Goal: Information Seeking & Learning: Find specific fact

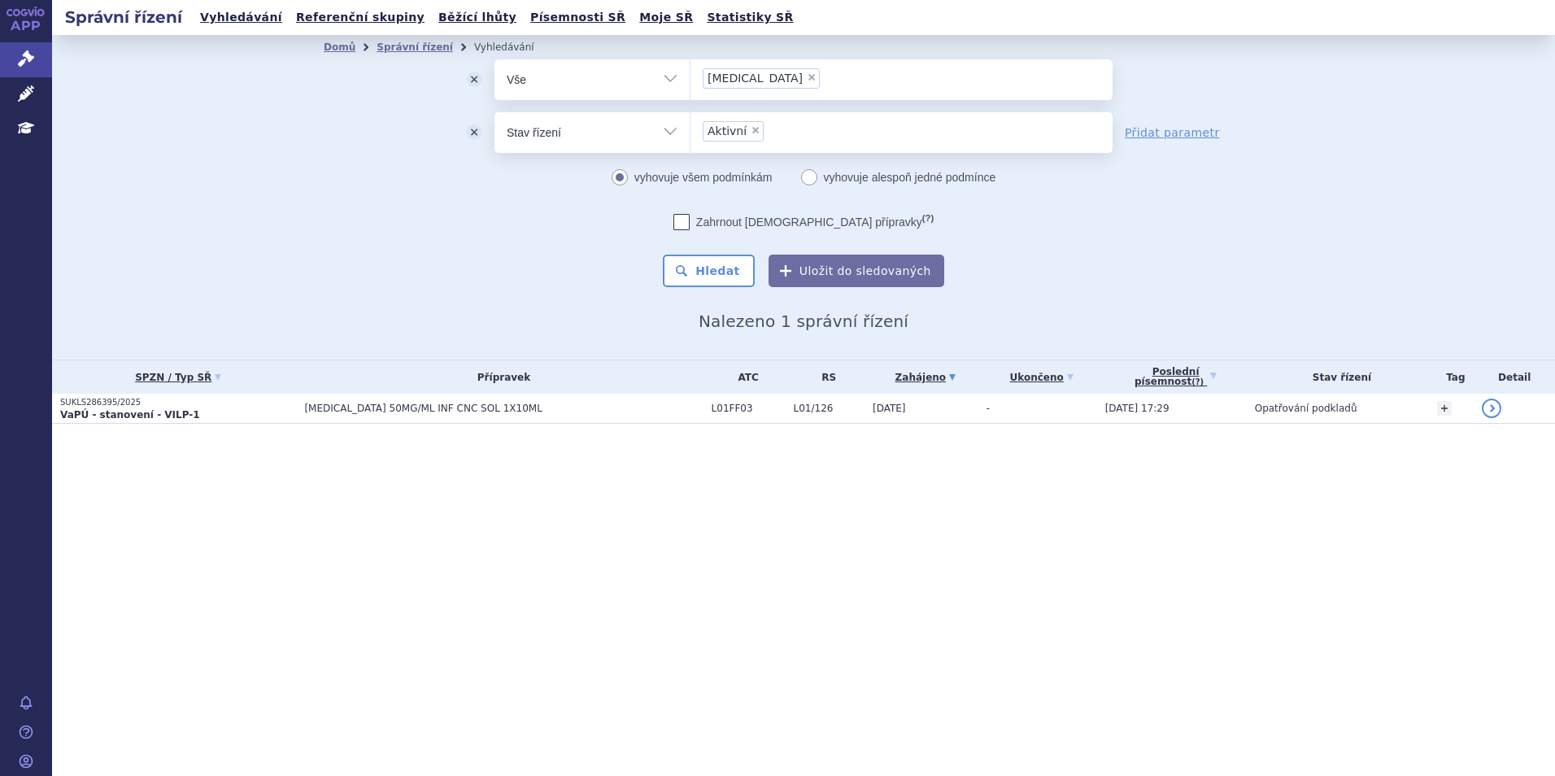
click at [746, 72] on li "× imfinzi" at bounding box center [760, 78] width 117 height 20
click at [690, 72] on select "imfinzi" at bounding box center [689, 79] width 1 height 41
click at [807, 78] on span "×" at bounding box center [812, 77] width 10 height 10
click at [690, 78] on select "imfinzi" at bounding box center [689, 79] width 1 height 41
select select
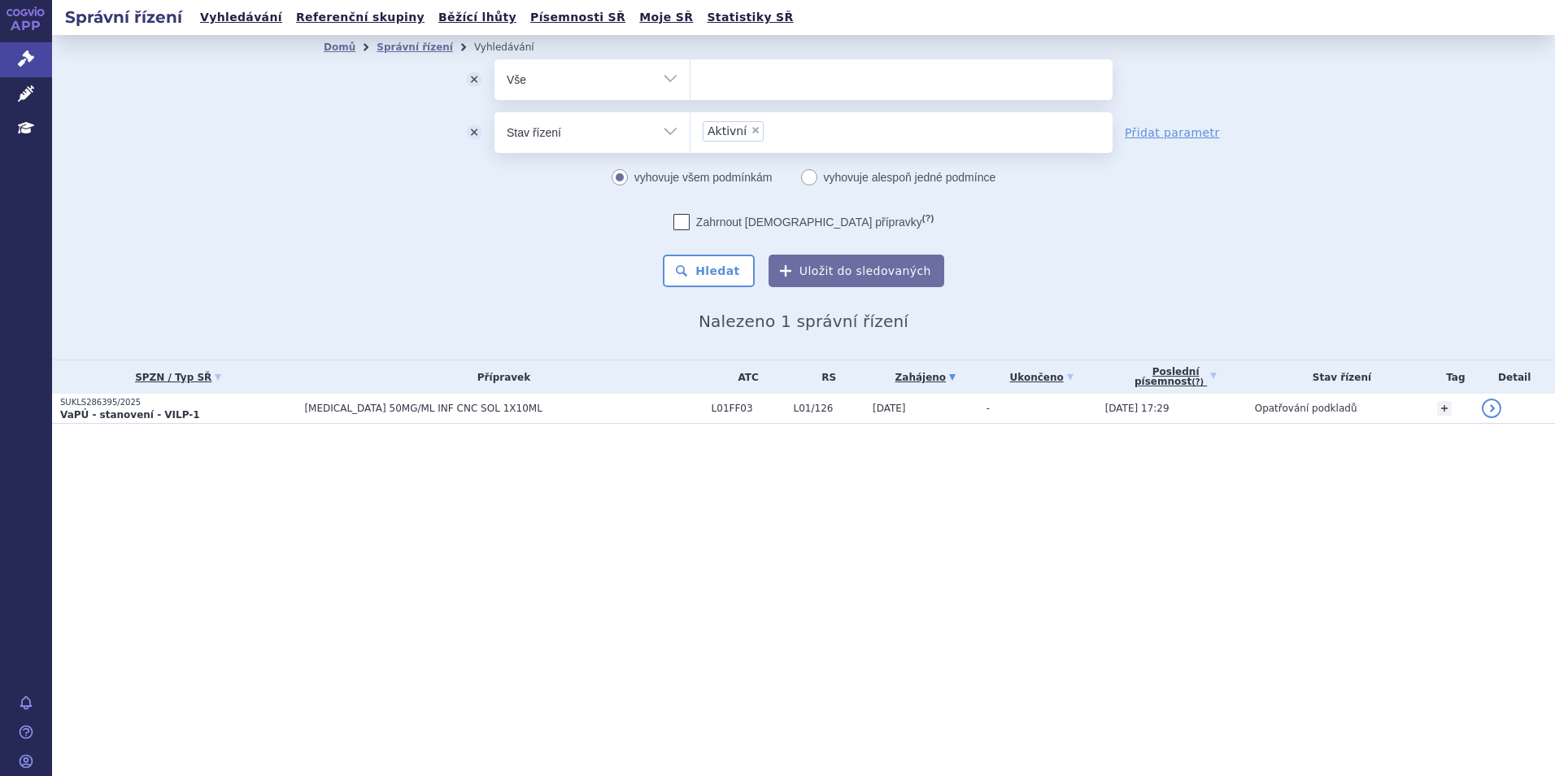
click at [751, 79] on ul at bounding box center [901, 76] width 422 height 34
click at [690, 79] on select "imfinzi" at bounding box center [689, 79] width 1 height 41
type input "opd"
type input "opdiv"
type input "opdivo"
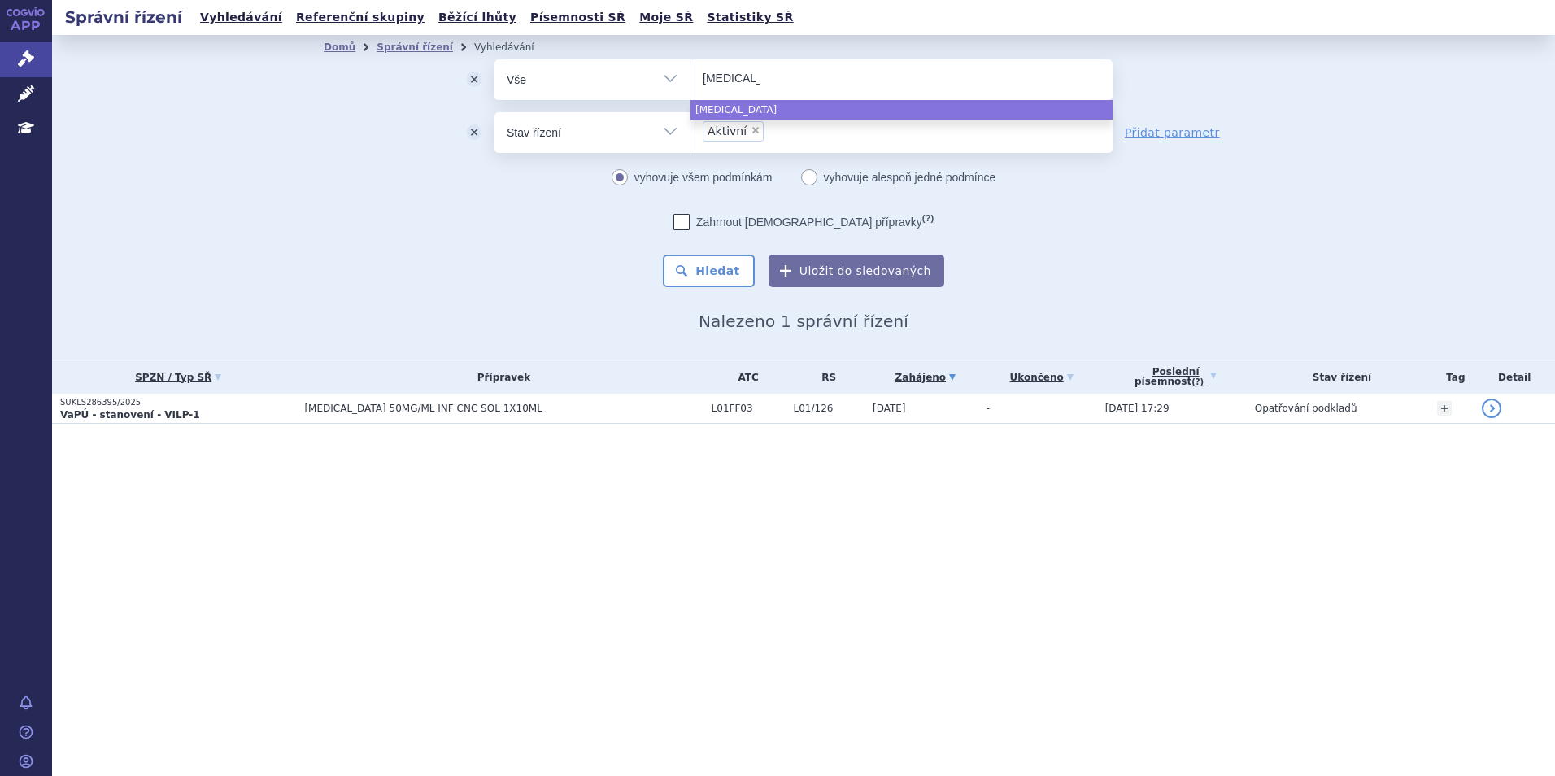
select select "opdivo"
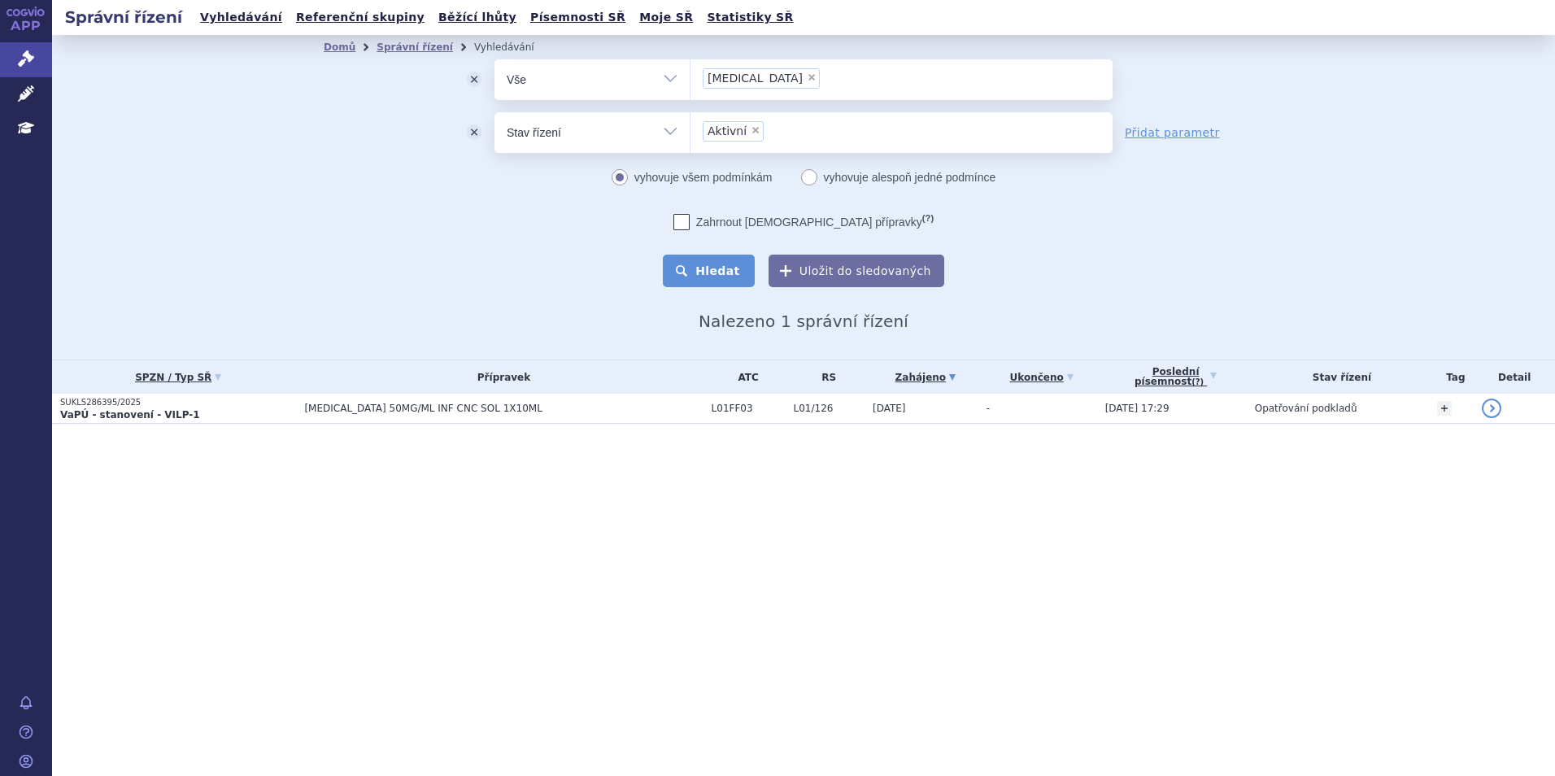
click at [732, 273] on button "Hledat" at bounding box center [709, 270] width 92 height 33
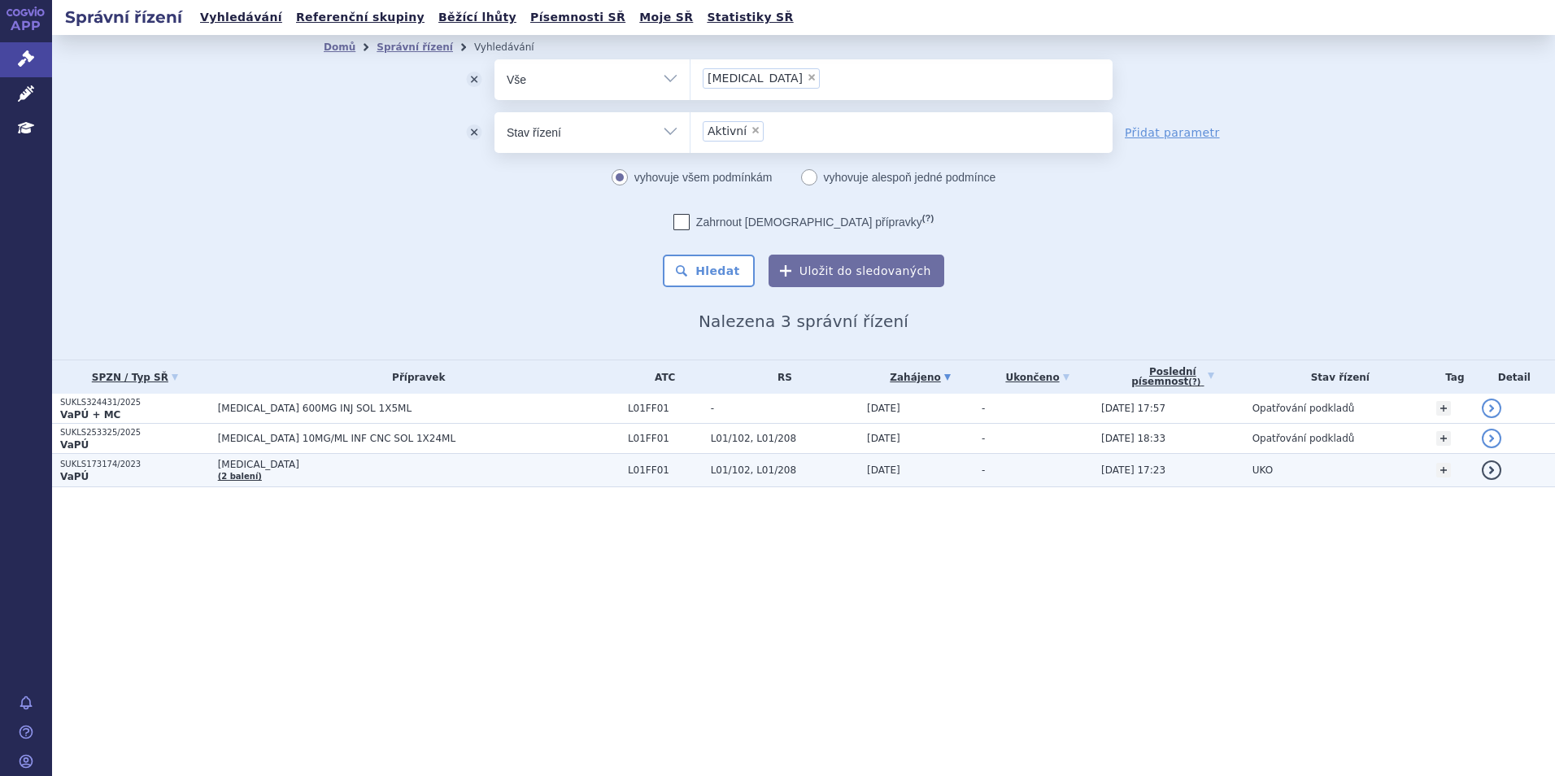
click at [320, 485] on td "[MEDICAL_DATA] (2 balení)" at bounding box center [415, 470] width 410 height 33
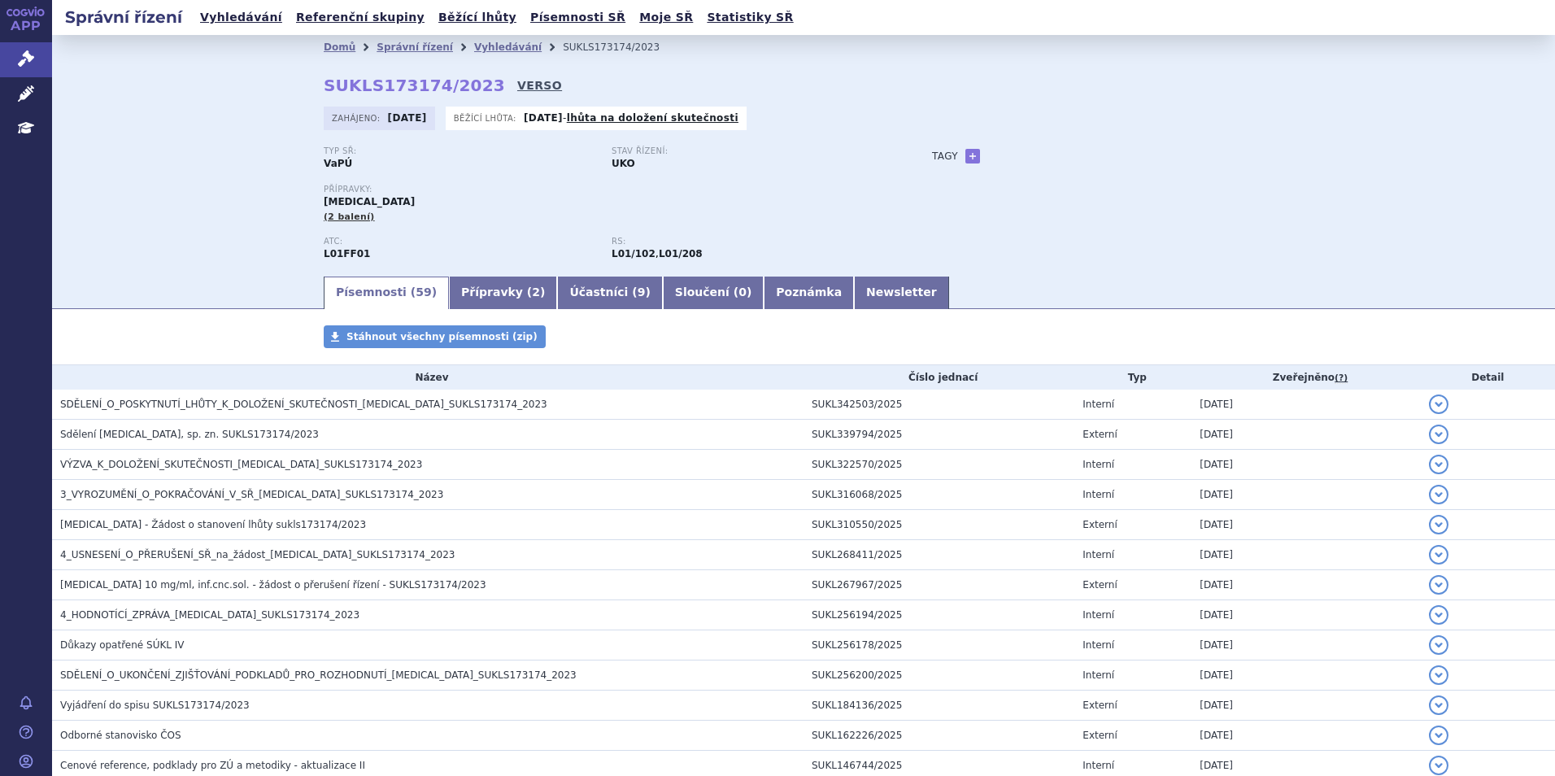
click at [517, 81] on link "VERSO" at bounding box center [539, 85] width 45 height 16
drag, startPoint x: 469, startPoint y: 85, endPoint x: 320, endPoint y: 90, distance: 148.9
click at [324, 90] on strong "SUKLS173174/2023" at bounding box center [414, 86] width 181 height 20
copy strong "SUKLS173174/2023"
click at [237, 19] on link "Vyhledávání" at bounding box center [241, 18] width 92 height 22
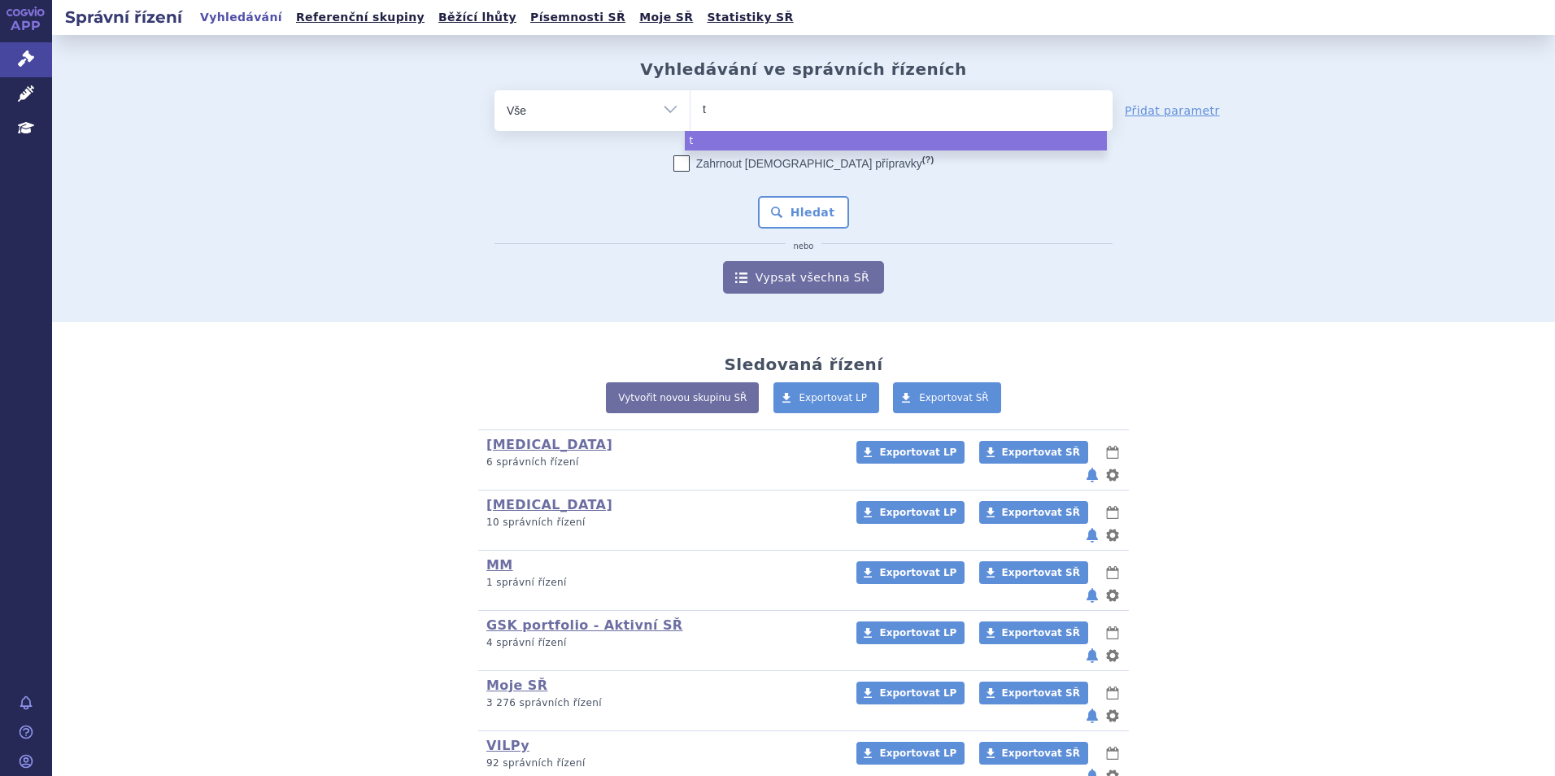
select select
type input "ta"
type input "tav"
type input "tal"
type input "talv"
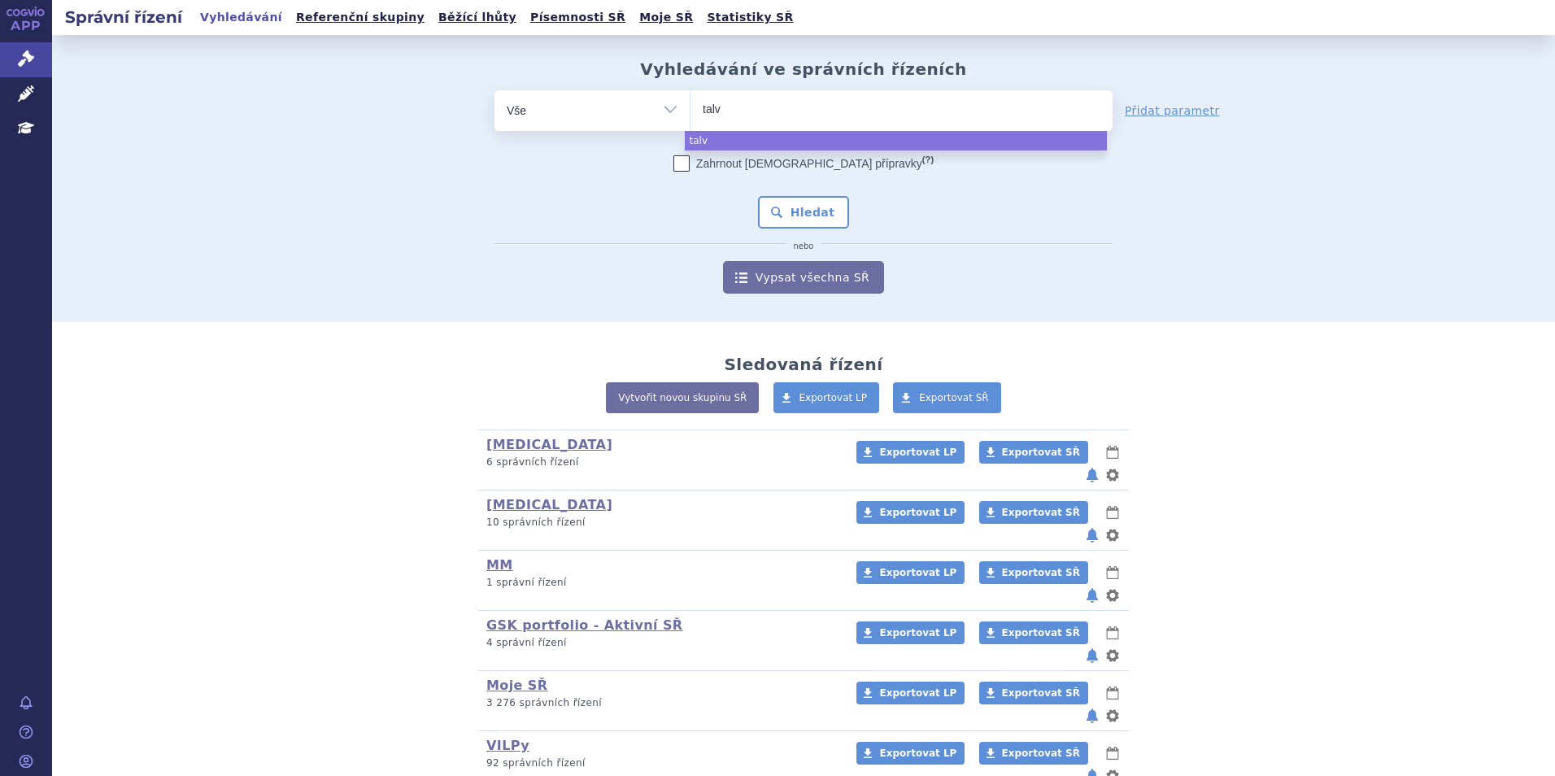
type input "talve"
type input "talvey"
select select "talvey"
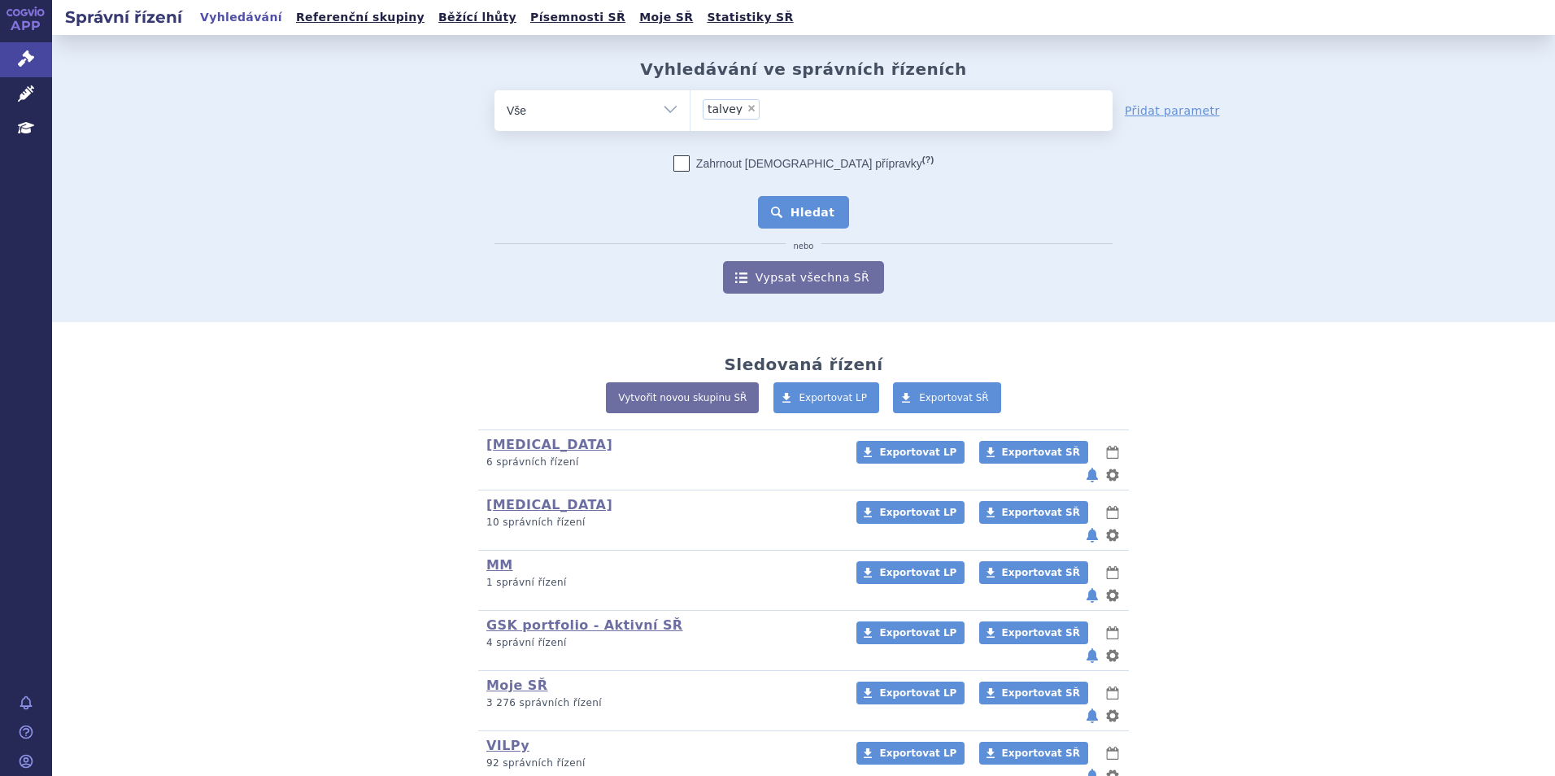
click at [802, 222] on button "Hledat" at bounding box center [804, 212] width 92 height 33
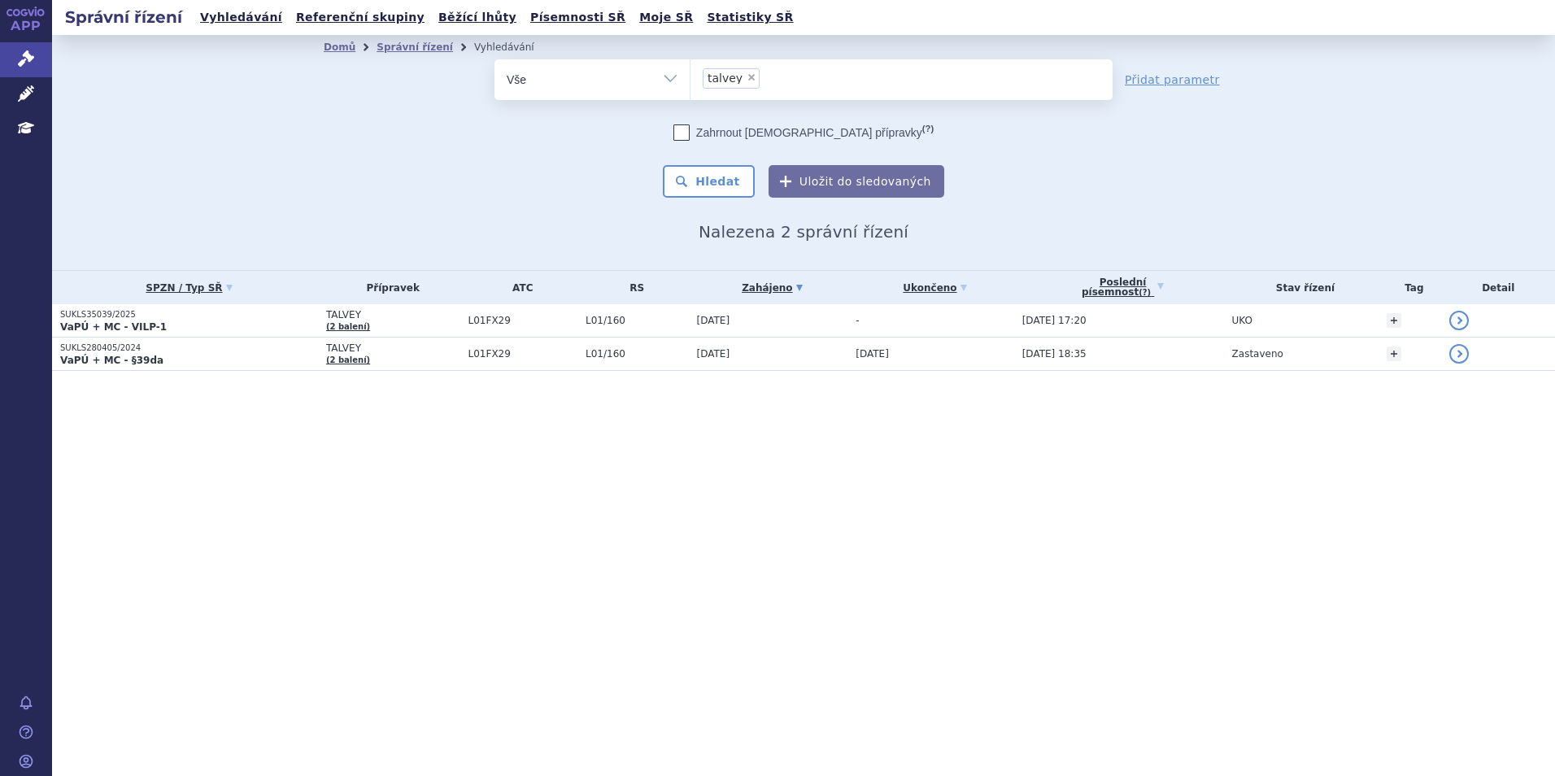
click at [246, 325] on p "VaPÚ + MC - VILP-1" at bounding box center [189, 326] width 258 height 13
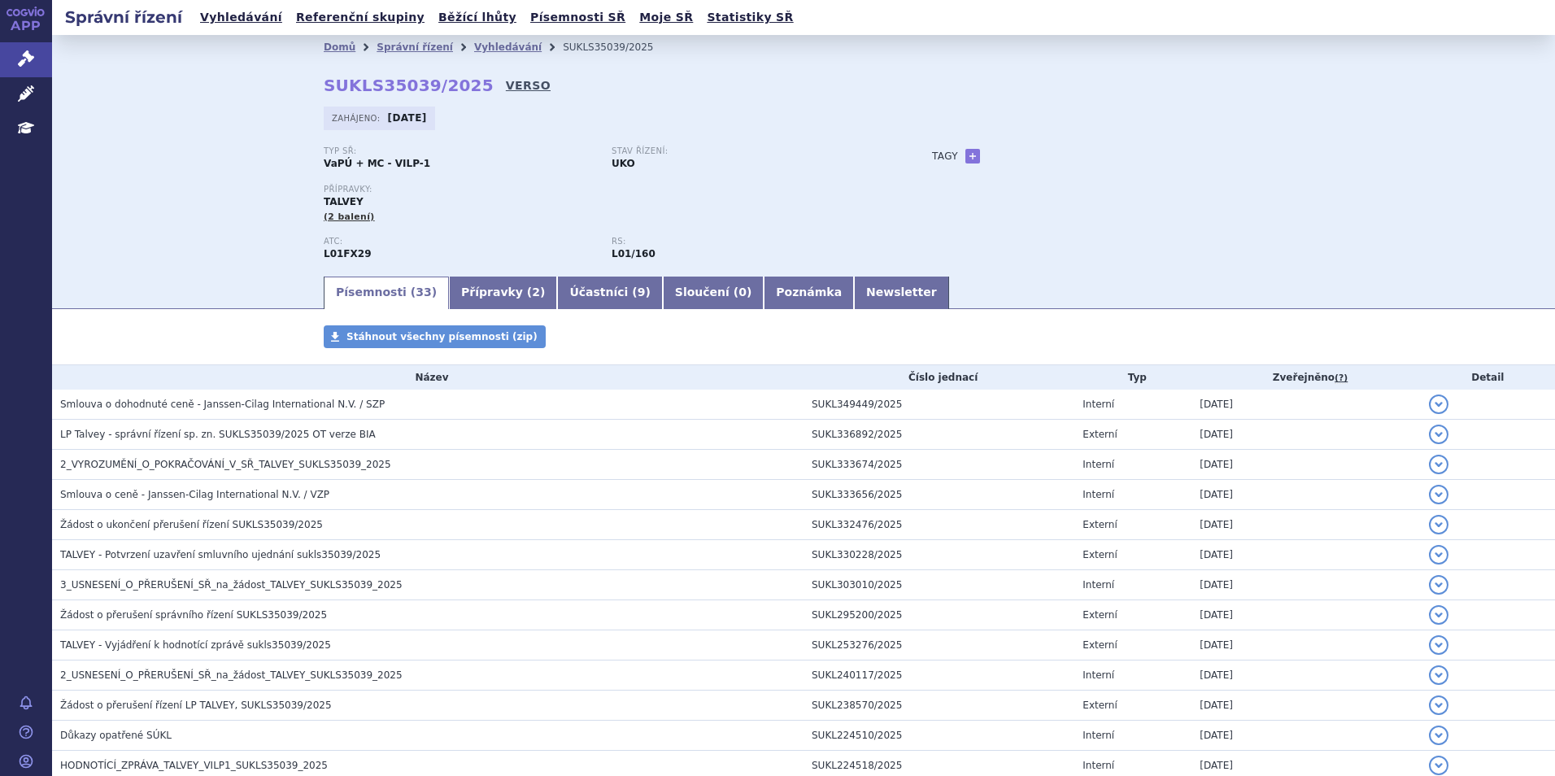
click at [506, 84] on link "VERSO" at bounding box center [528, 85] width 45 height 16
click at [259, 15] on link "Vyhledávání" at bounding box center [241, 18] width 92 height 22
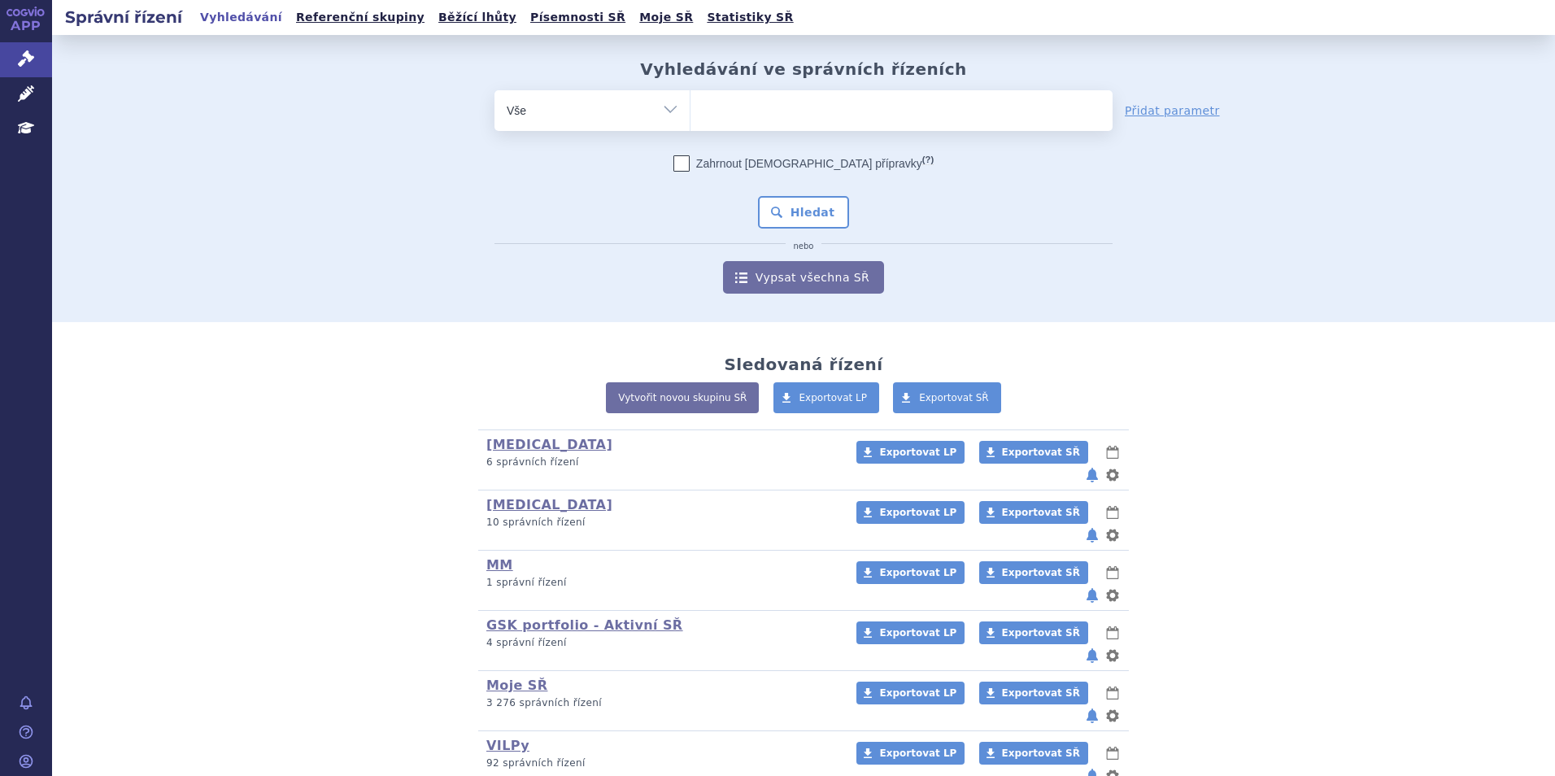
click at [735, 115] on ul at bounding box center [901, 107] width 422 height 34
click at [690, 115] on select at bounding box center [689, 109] width 1 height 41
paste input "SUKLS210185/2022"
type input "SUKLS210185/2022"
click at [690, 115] on select at bounding box center [689, 109] width 1 height 41
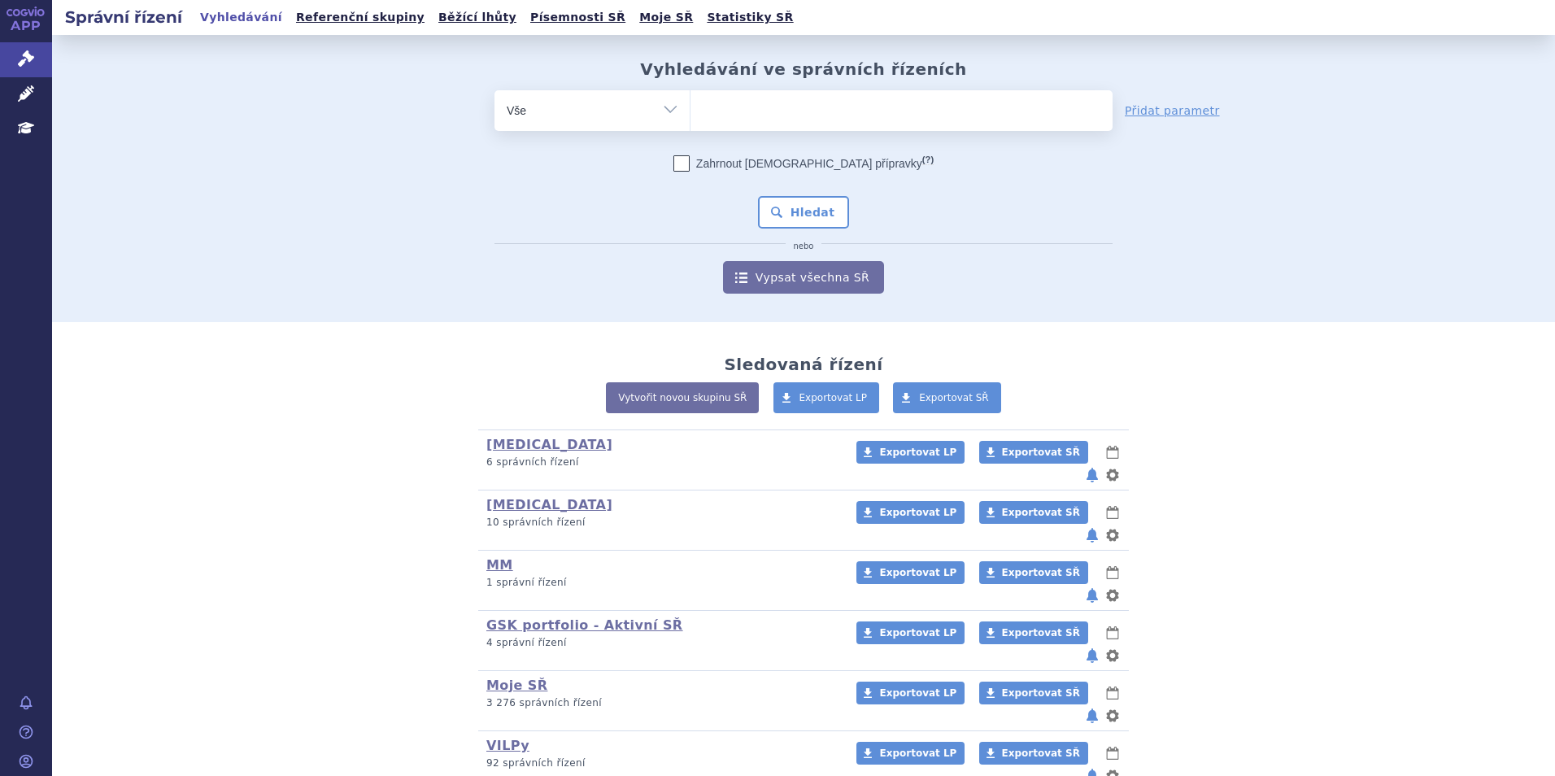
select select "SUKLS210185/2022"
click at [785, 213] on button "Hledat" at bounding box center [804, 212] width 92 height 33
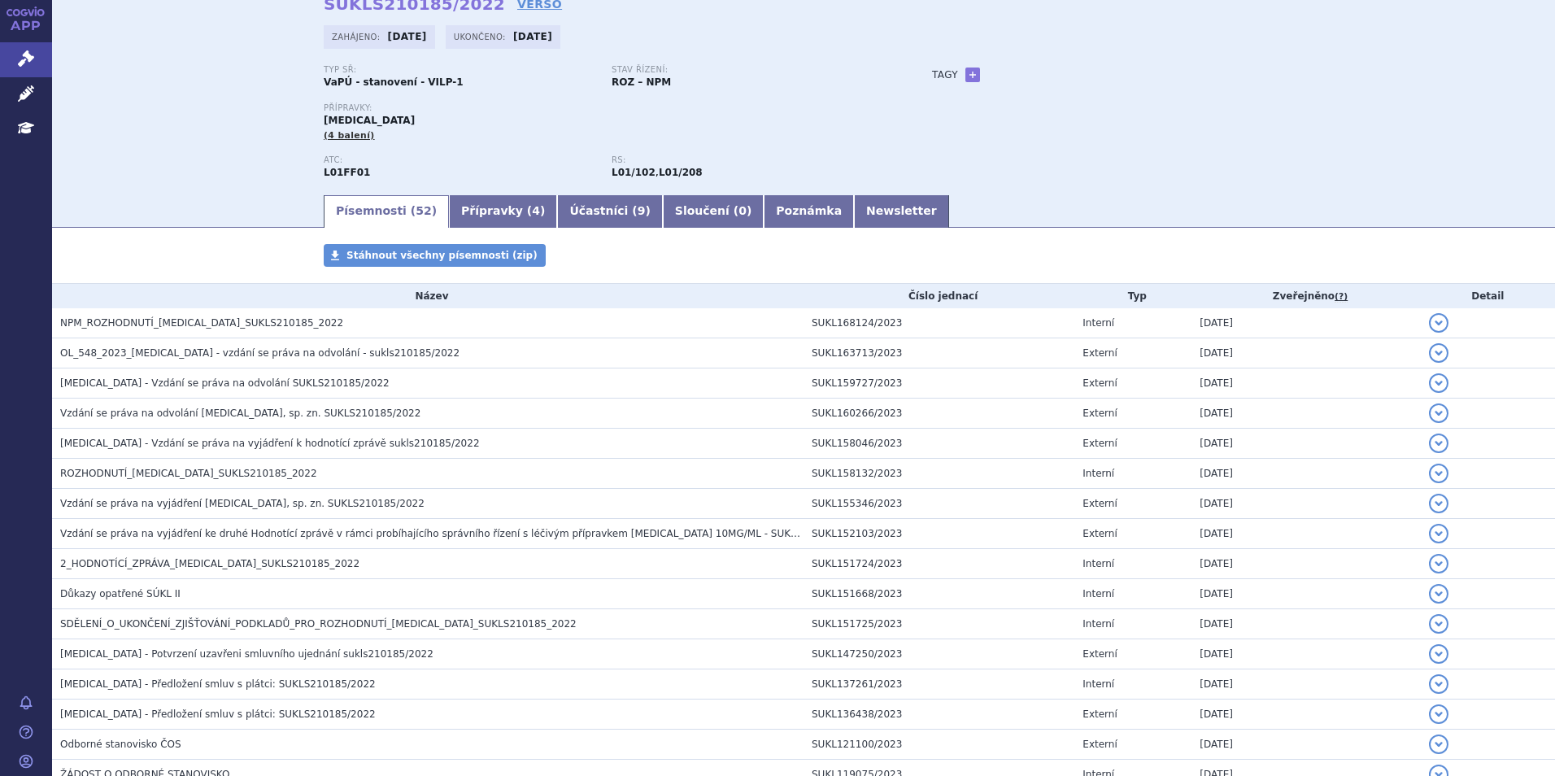
scroll to position [163, 0]
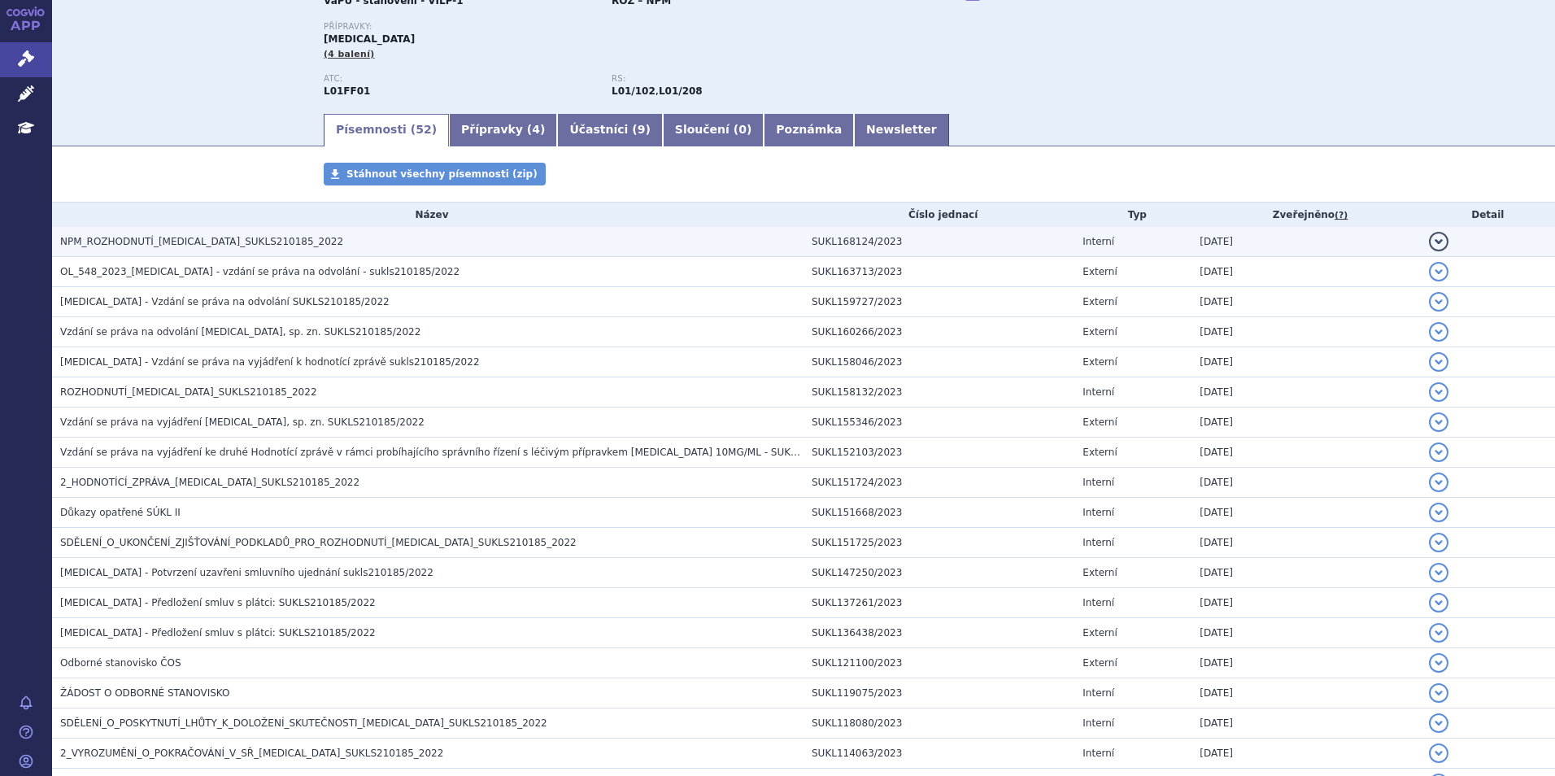
click at [178, 244] on span "NPM_ROZHODNUTÍ_[MEDICAL_DATA]_SUKLS210185_2022" at bounding box center [201, 241] width 283 height 11
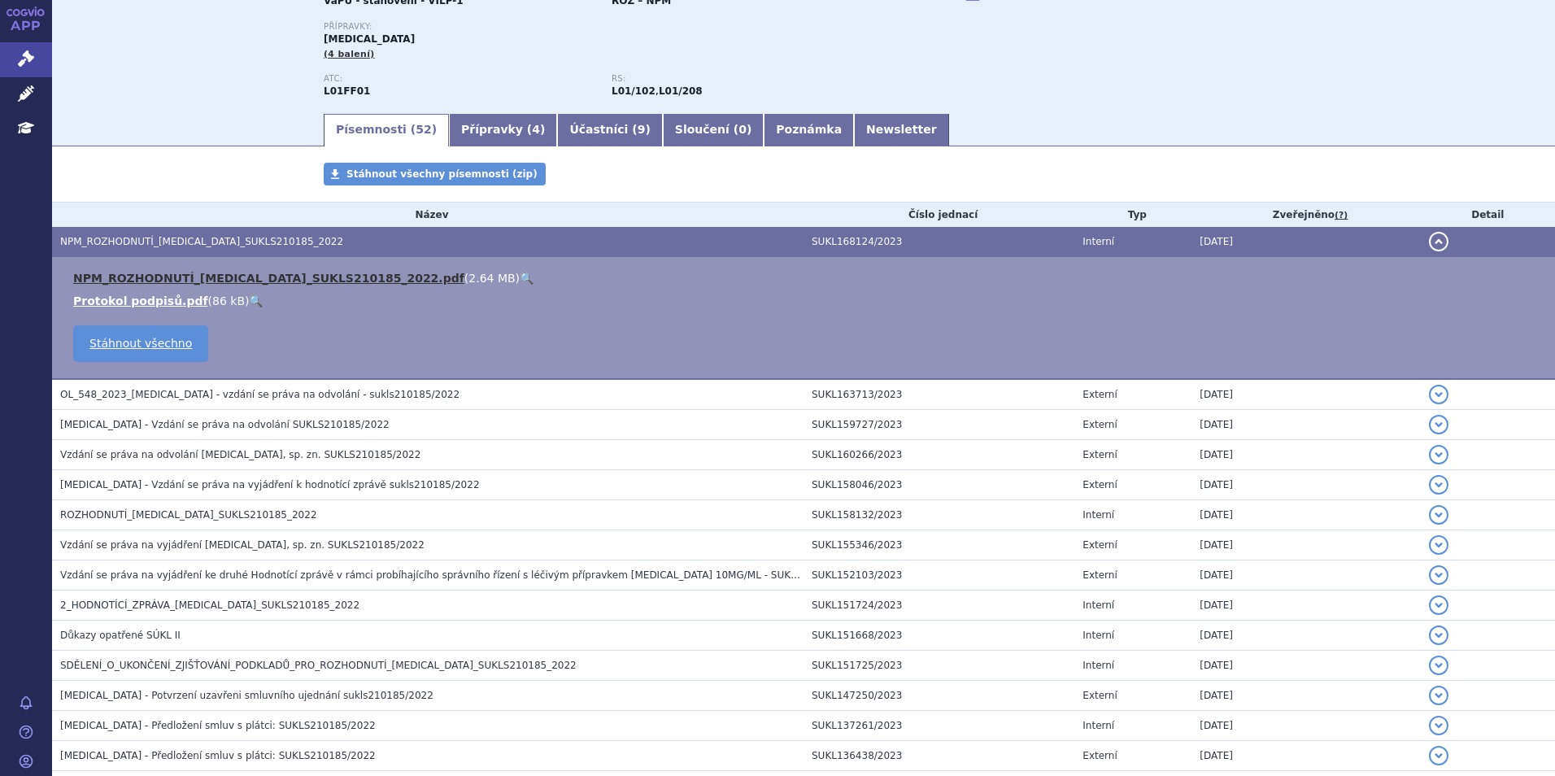
click at [251, 276] on link "NPM_ROZHODNUTÍ_[MEDICAL_DATA]_SUKLS210185_2022.pdf" at bounding box center [268, 278] width 391 height 13
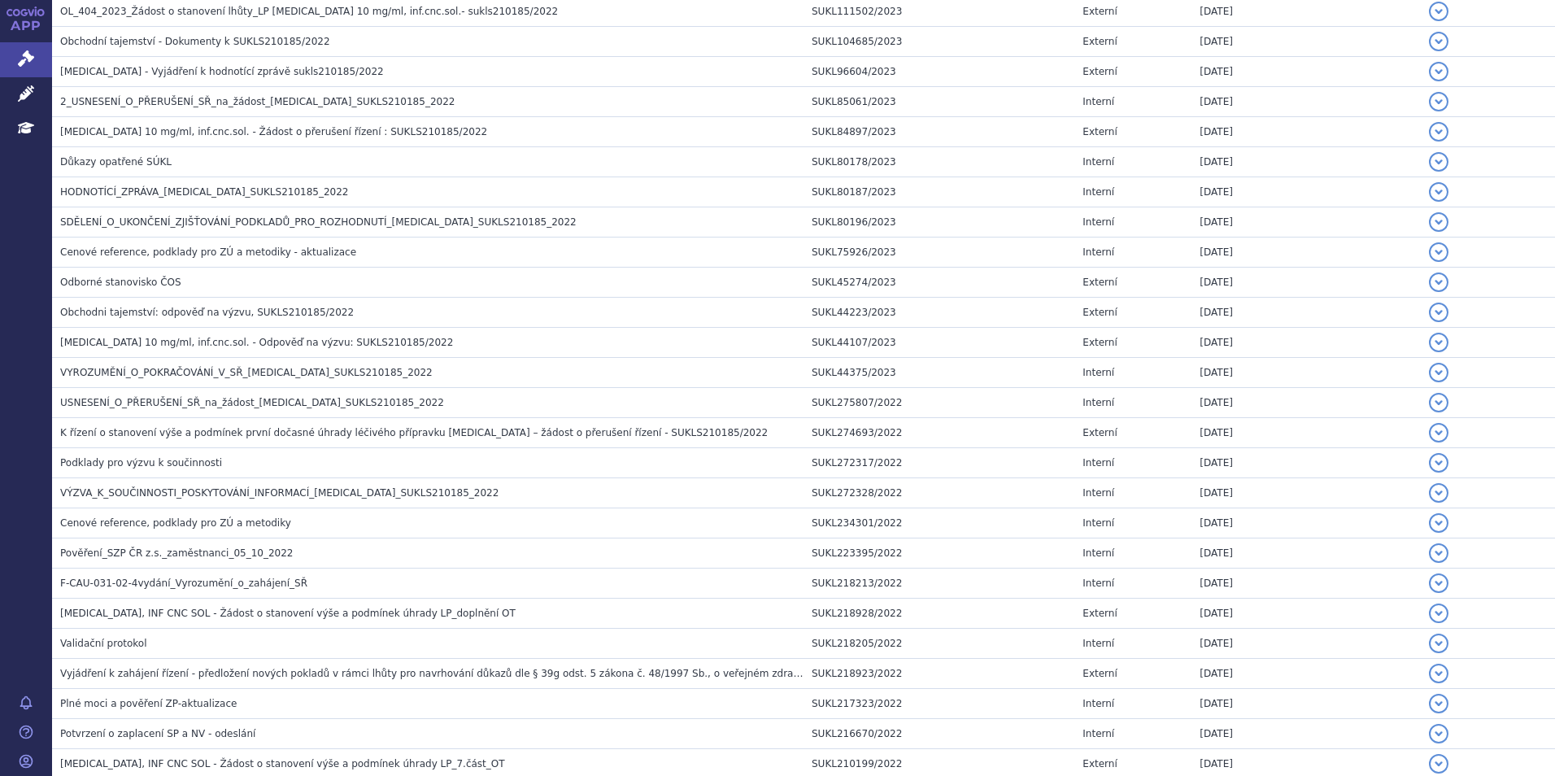
scroll to position [1398, 0]
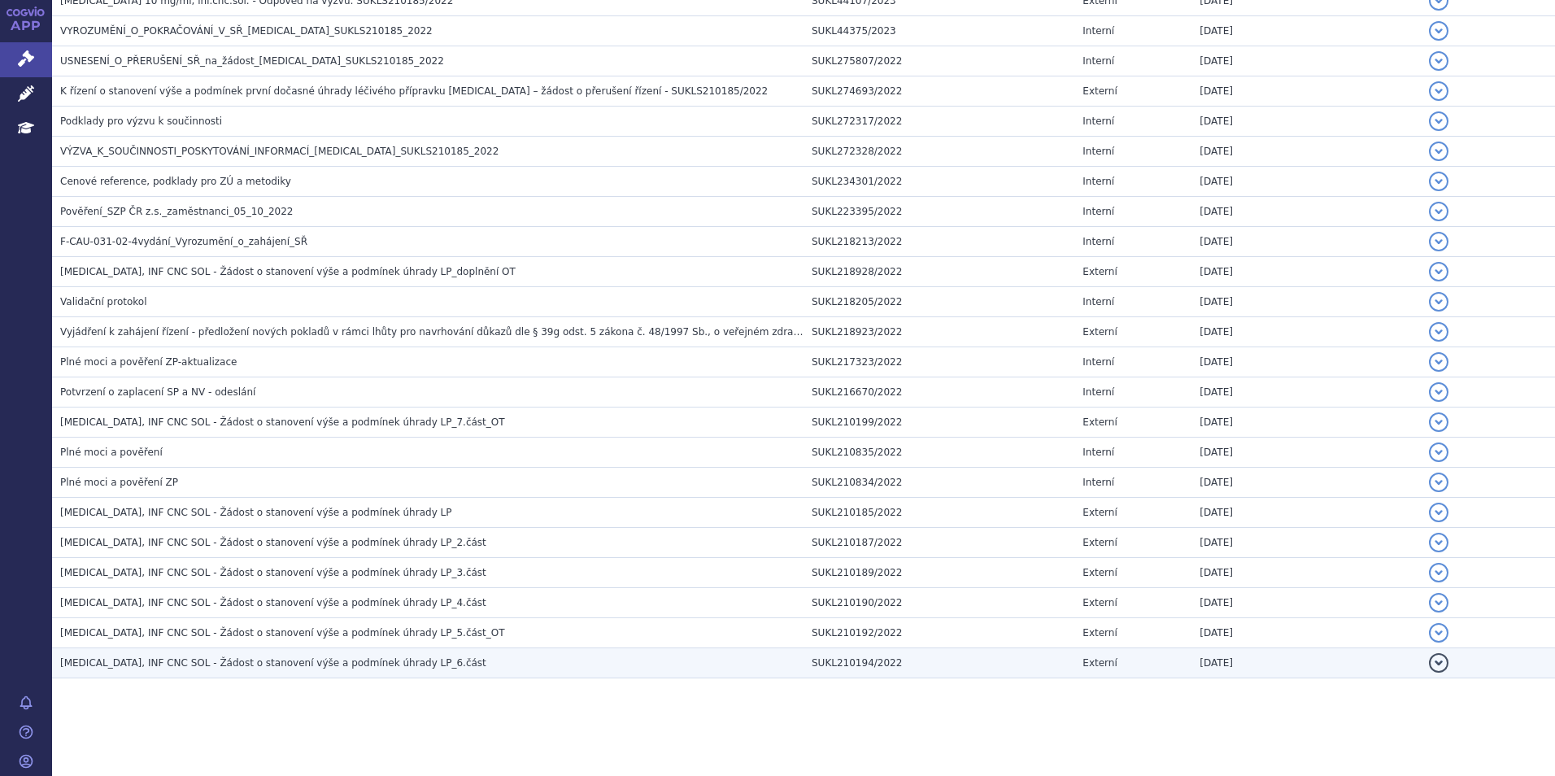
click at [228, 650] on td "[MEDICAL_DATA], INF CNC SOL - Žádost o stanovení výše a podmínek úhrady LP_6.čá…" at bounding box center [427, 663] width 751 height 30
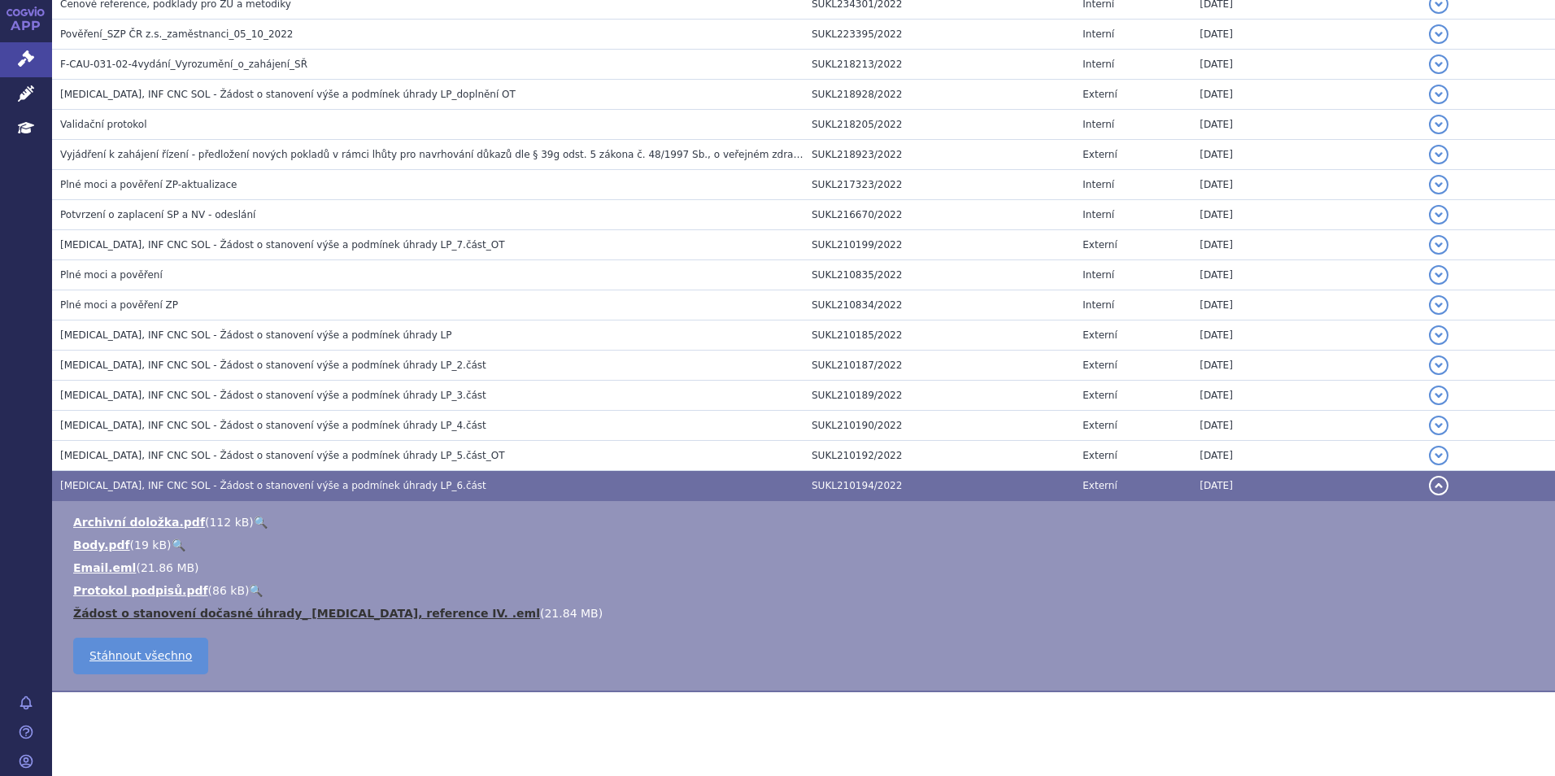
scroll to position [1467, 0]
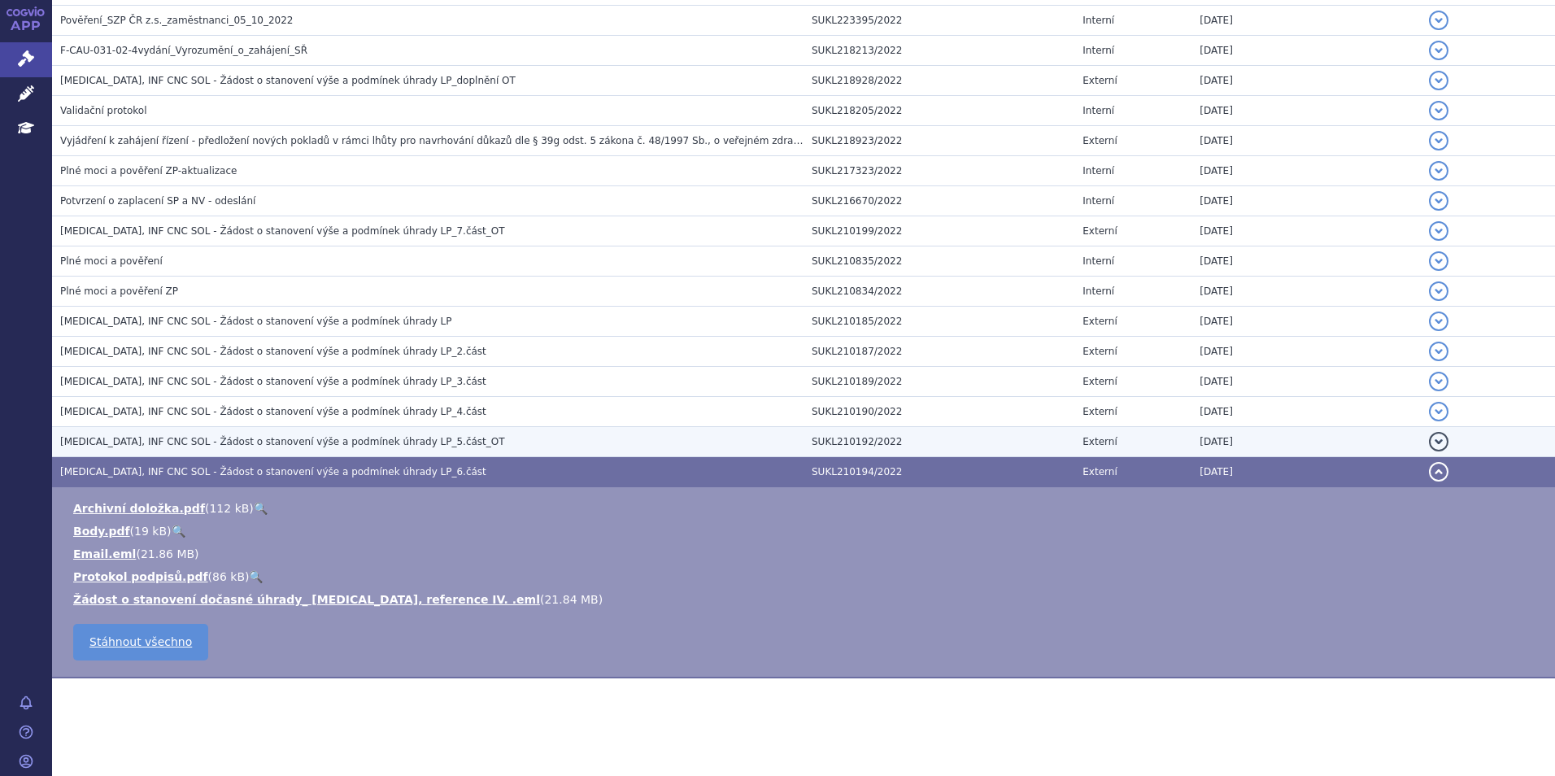
click at [170, 443] on span "[MEDICAL_DATA], INF CNC SOL - Žádost o stanovení výše a podmínek úhrady LP_5.čá…" at bounding box center [282, 441] width 445 height 11
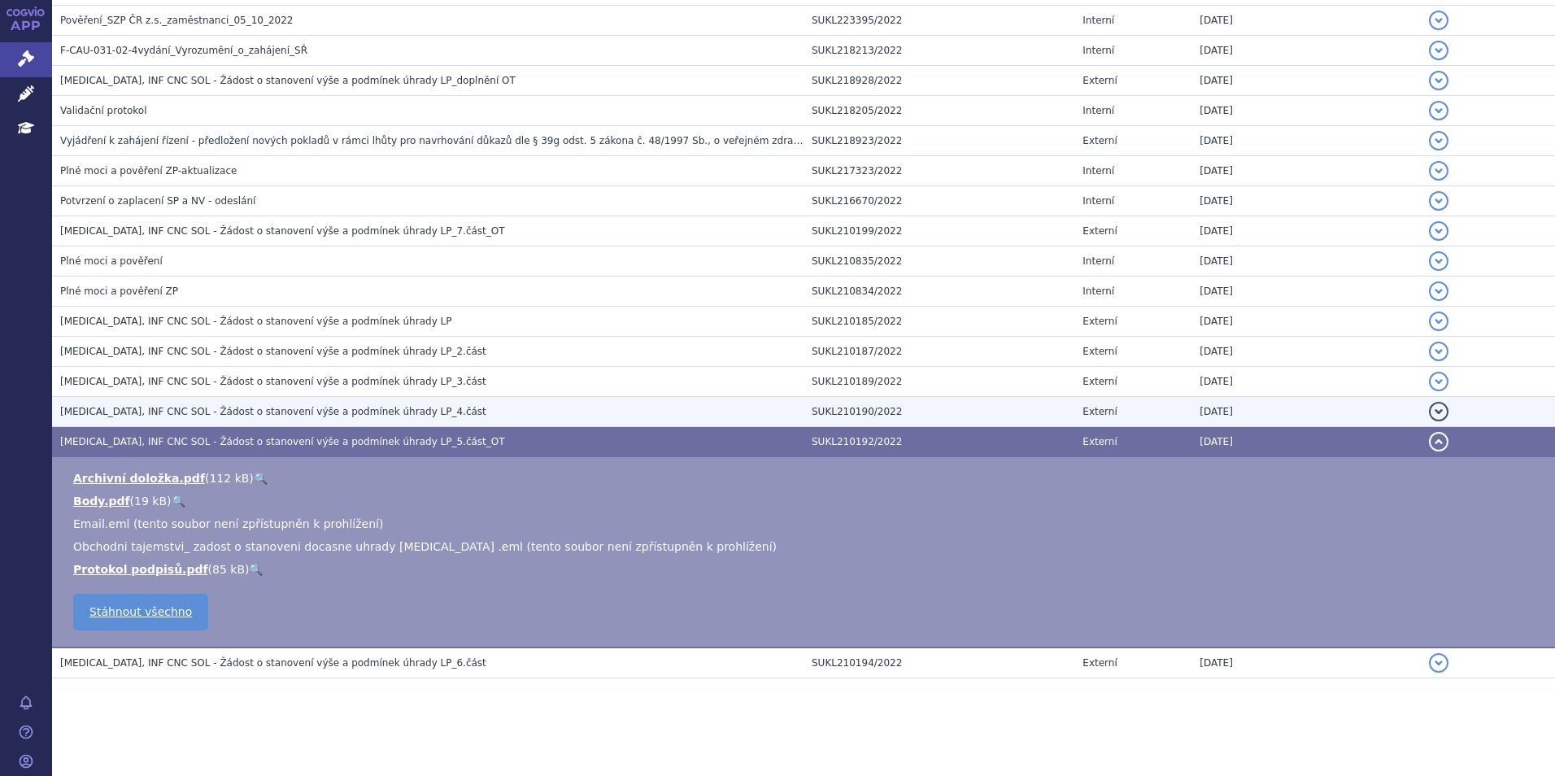
click at [178, 415] on span "[MEDICAL_DATA], INF CNC SOL - Žádost o stanovení výše a podmínek úhrady LP_4.čá…" at bounding box center [273, 411] width 426 height 11
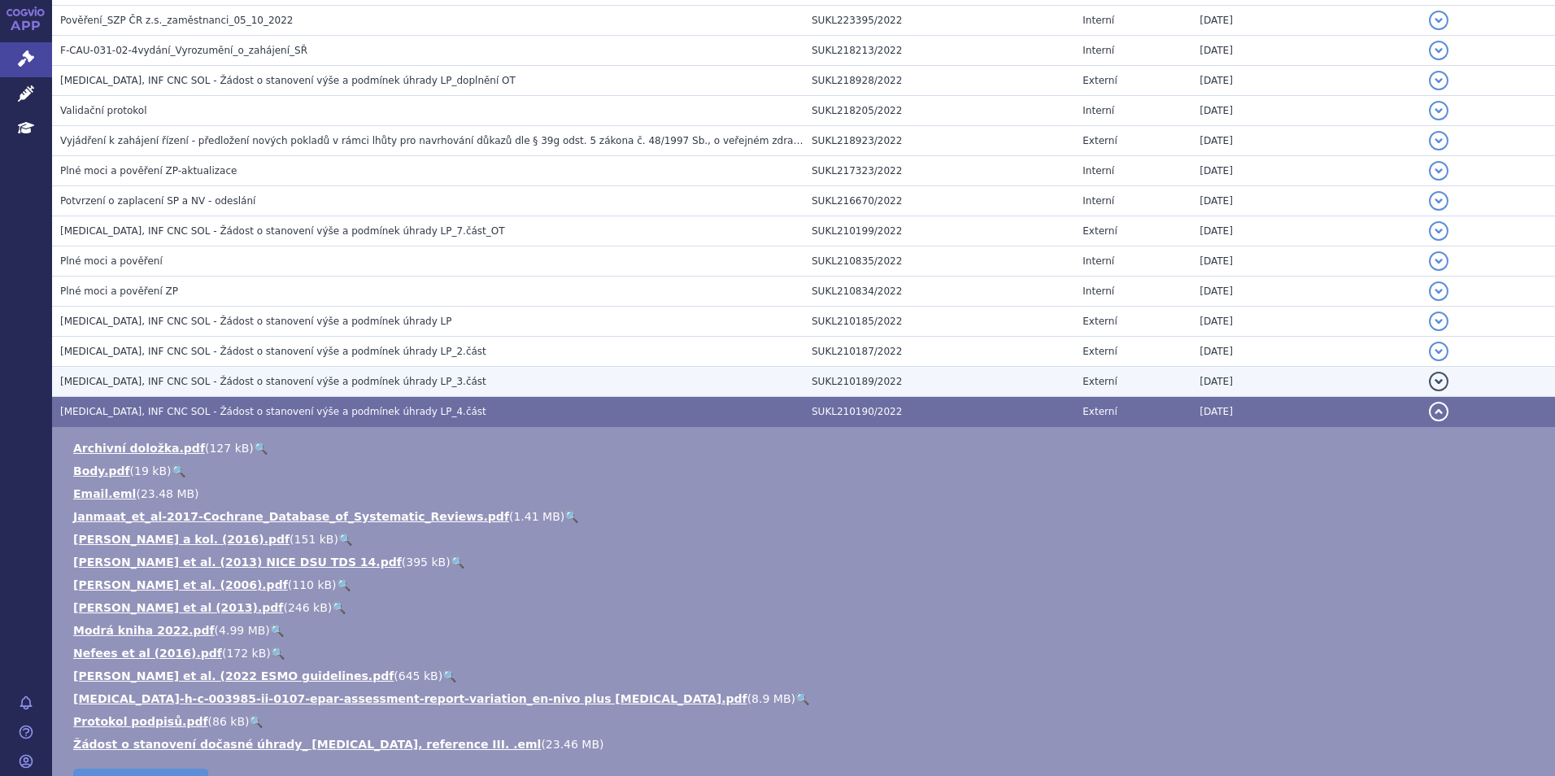
click at [211, 382] on span "[MEDICAL_DATA], INF CNC SOL - Žádost o stanovení výše a podmínek úhrady LP_3.čá…" at bounding box center [273, 381] width 426 height 11
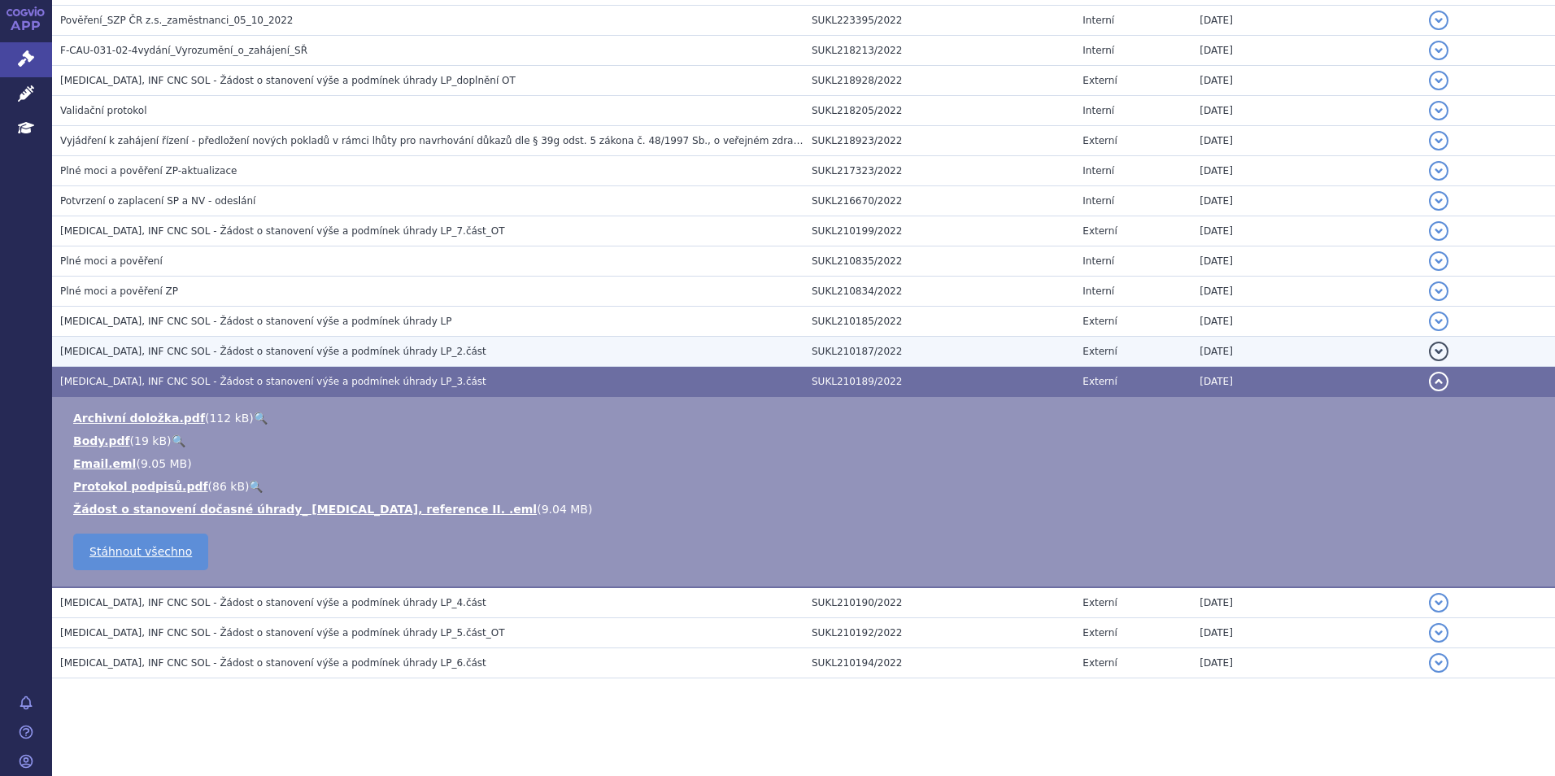
click at [234, 348] on span "[MEDICAL_DATA], INF CNC SOL - Žádost o stanovení výše a podmínek úhrady LP_2.čá…" at bounding box center [273, 351] width 426 height 11
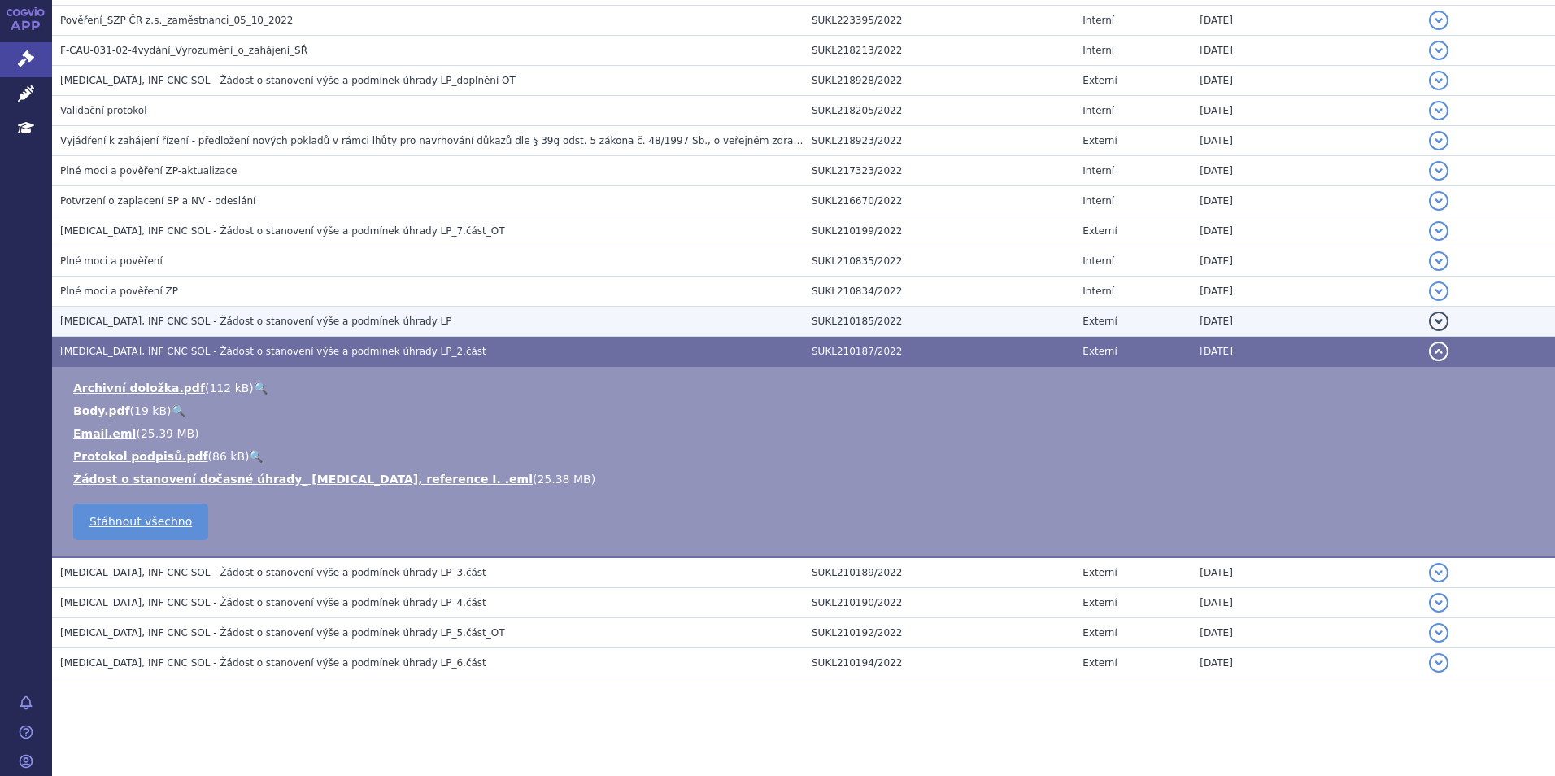
click at [241, 332] on td "[MEDICAL_DATA], INF CNC SOL - Žádost o stanovení výše a podmínek úhrady LP" at bounding box center [427, 322] width 751 height 30
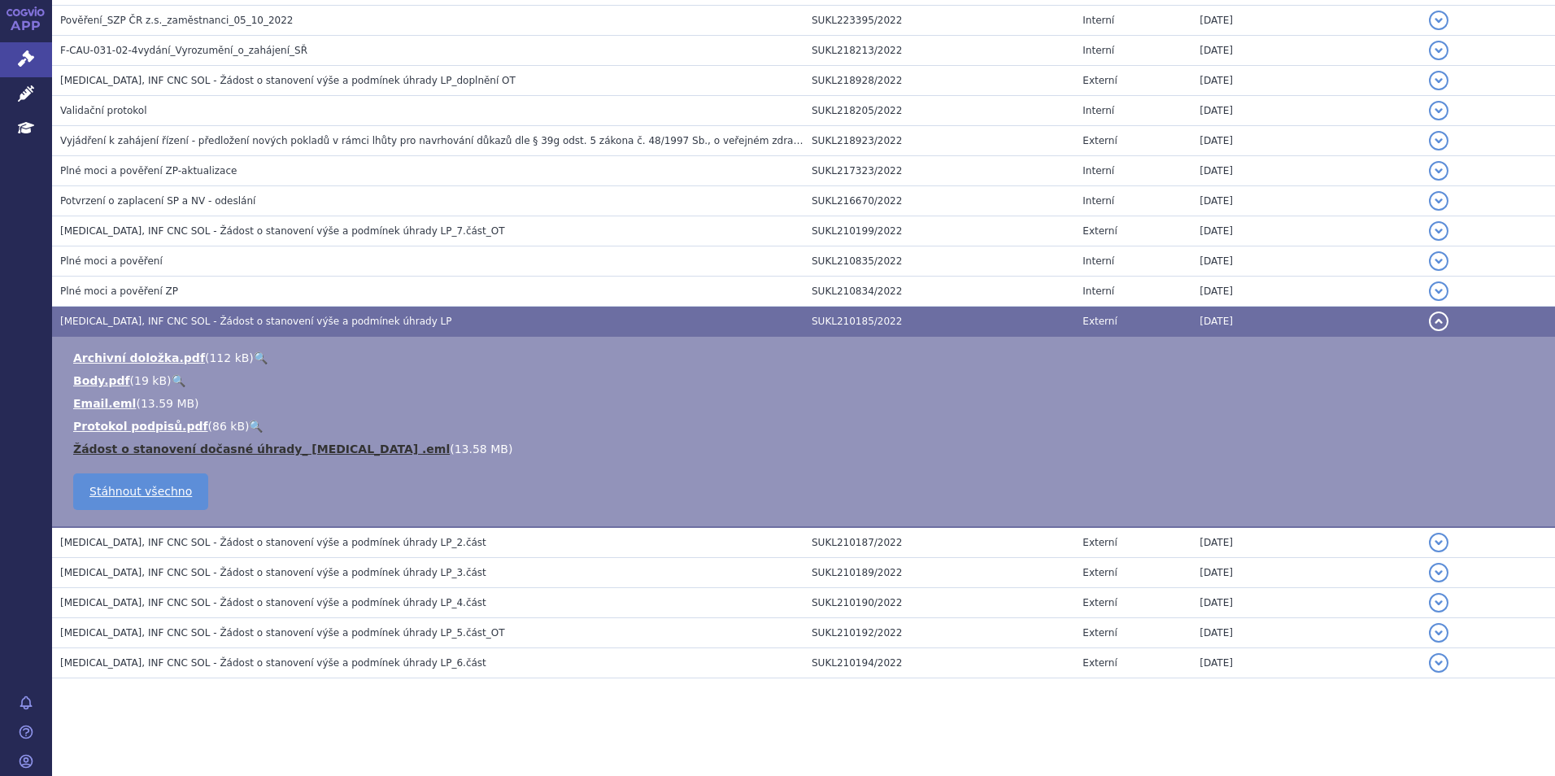
click at [265, 450] on link "Žádost o stanovení dočasné úhrady_ [MEDICAL_DATA] .eml" at bounding box center [261, 448] width 376 height 13
